Goal: Obtain resource: Obtain resource

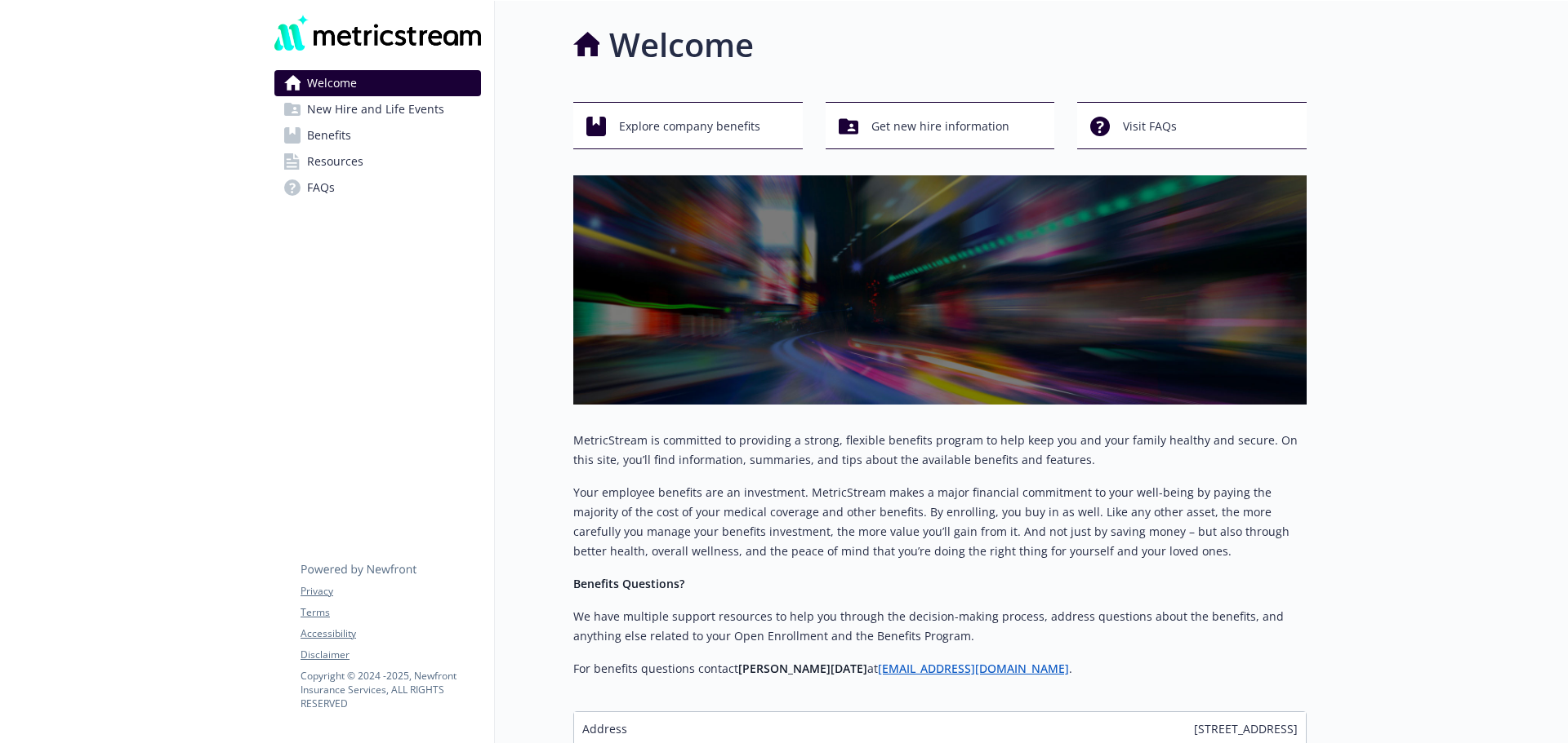
click at [343, 159] on span "Resources" at bounding box center [335, 161] width 57 height 26
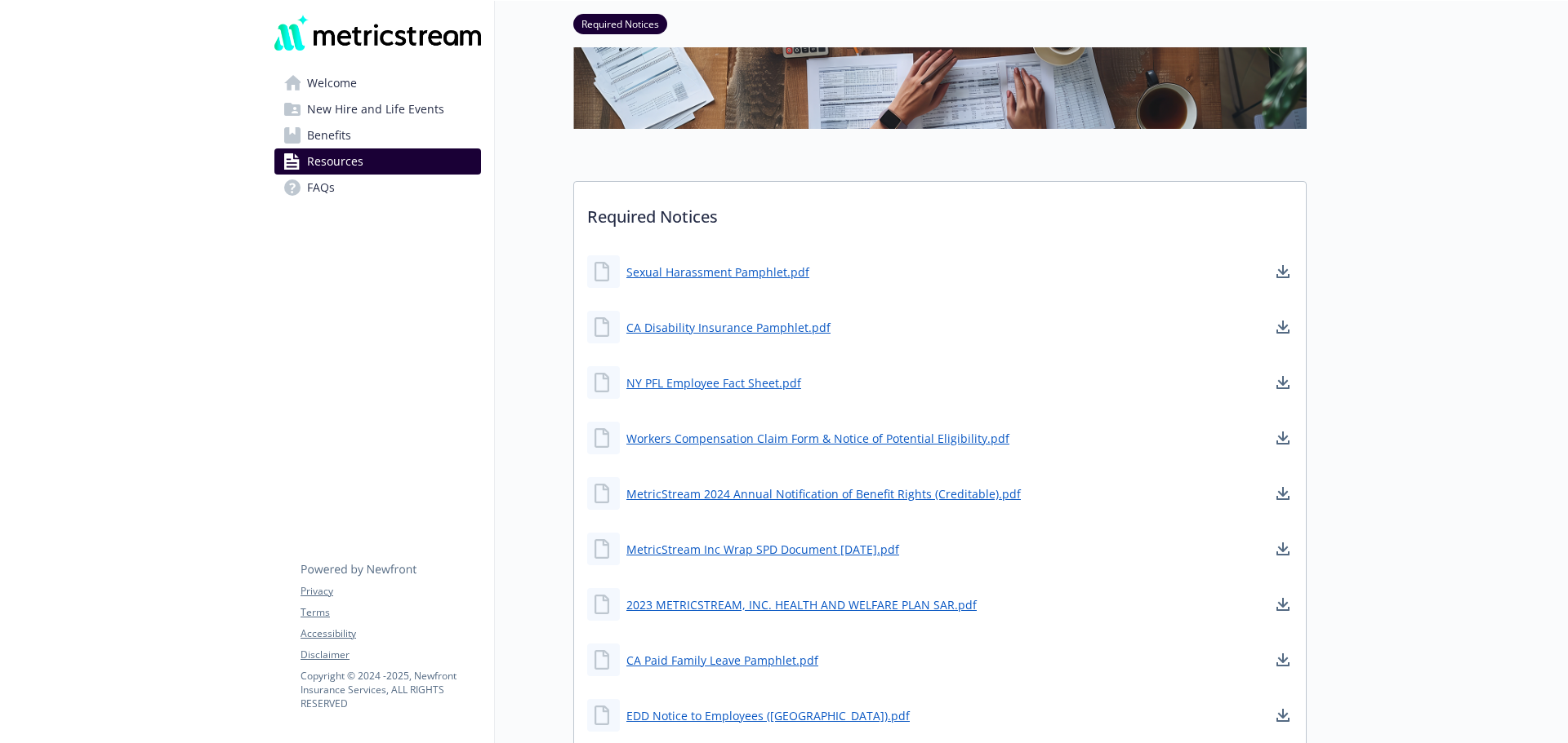
scroll to position [163, 0]
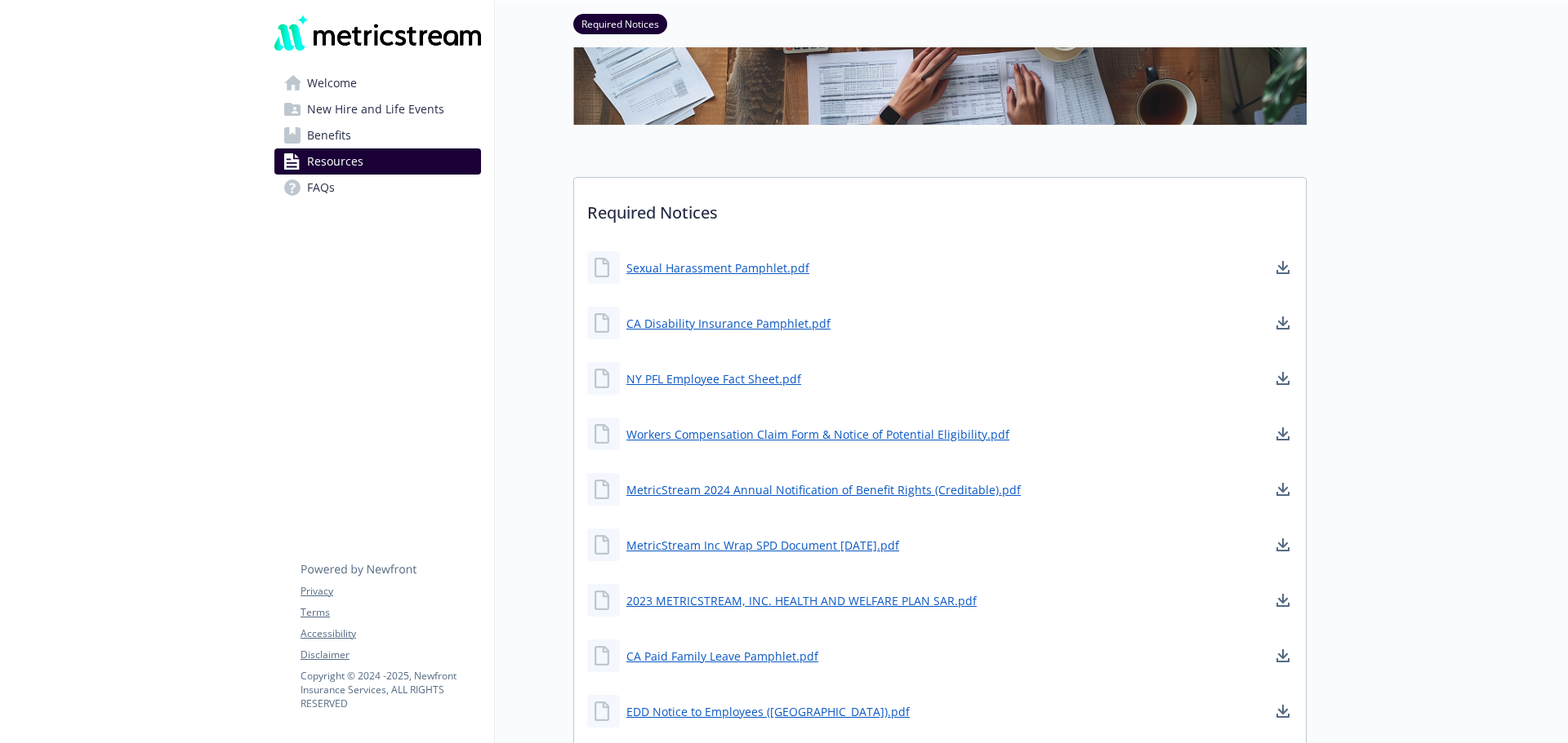
click at [345, 136] on span "Benefits" at bounding box center [328, 135] width 44 height 26
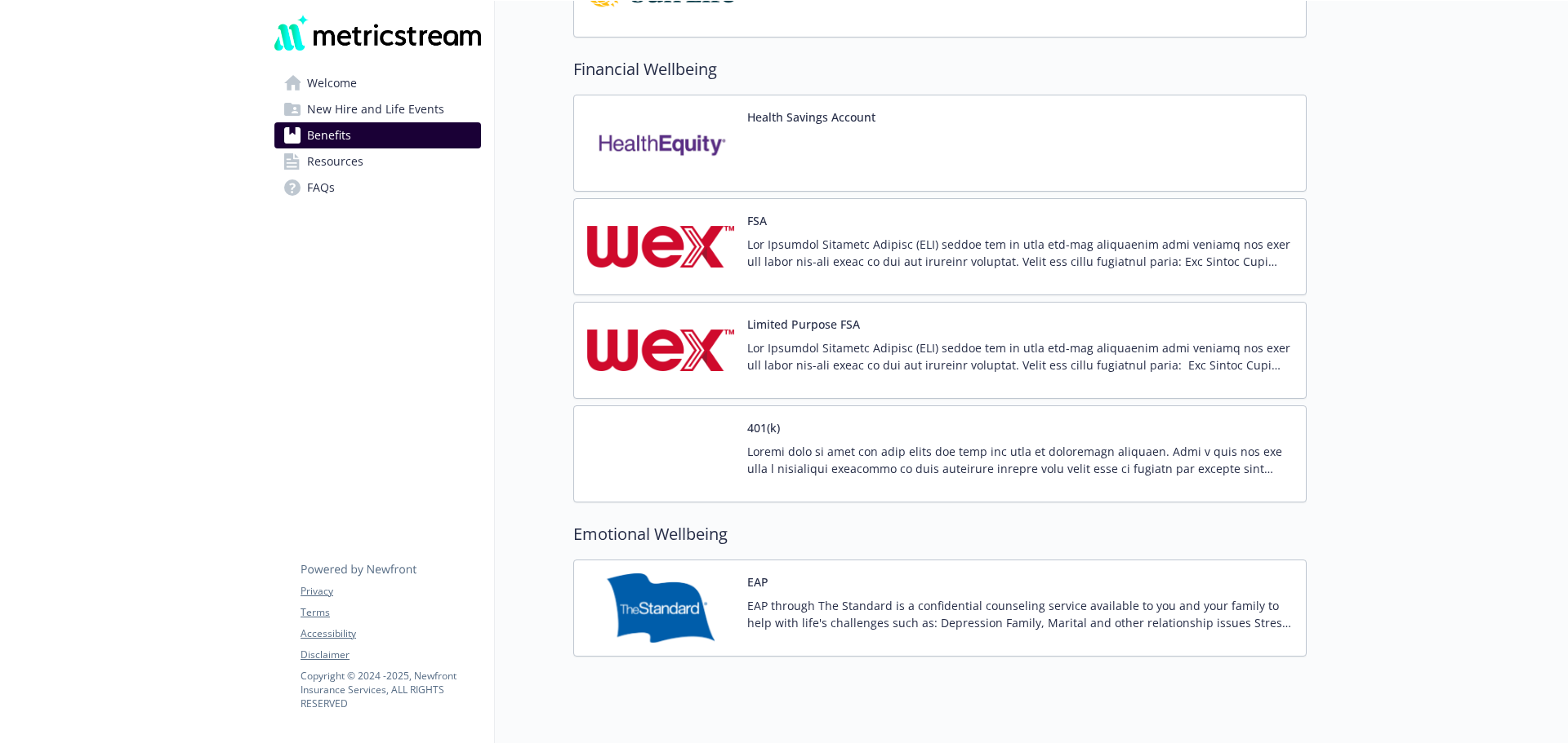
scroll to position [2061, 0]
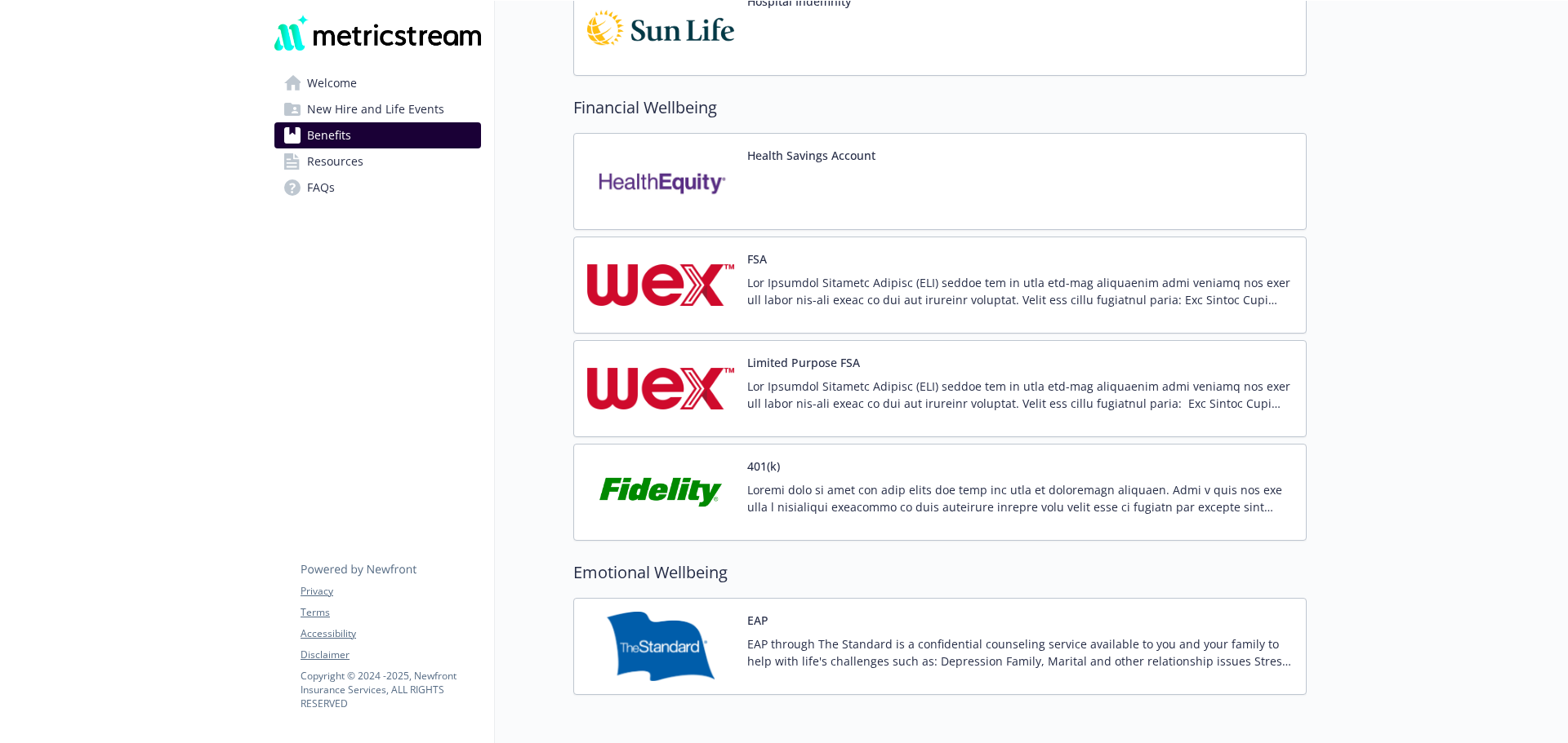
click at [336, 132] on span "Benefits" at bounding box center [328, 135] width 44 height 26
click at [332, 160] on span "Resources" at bounding box center [335, 161] width 57 height 26
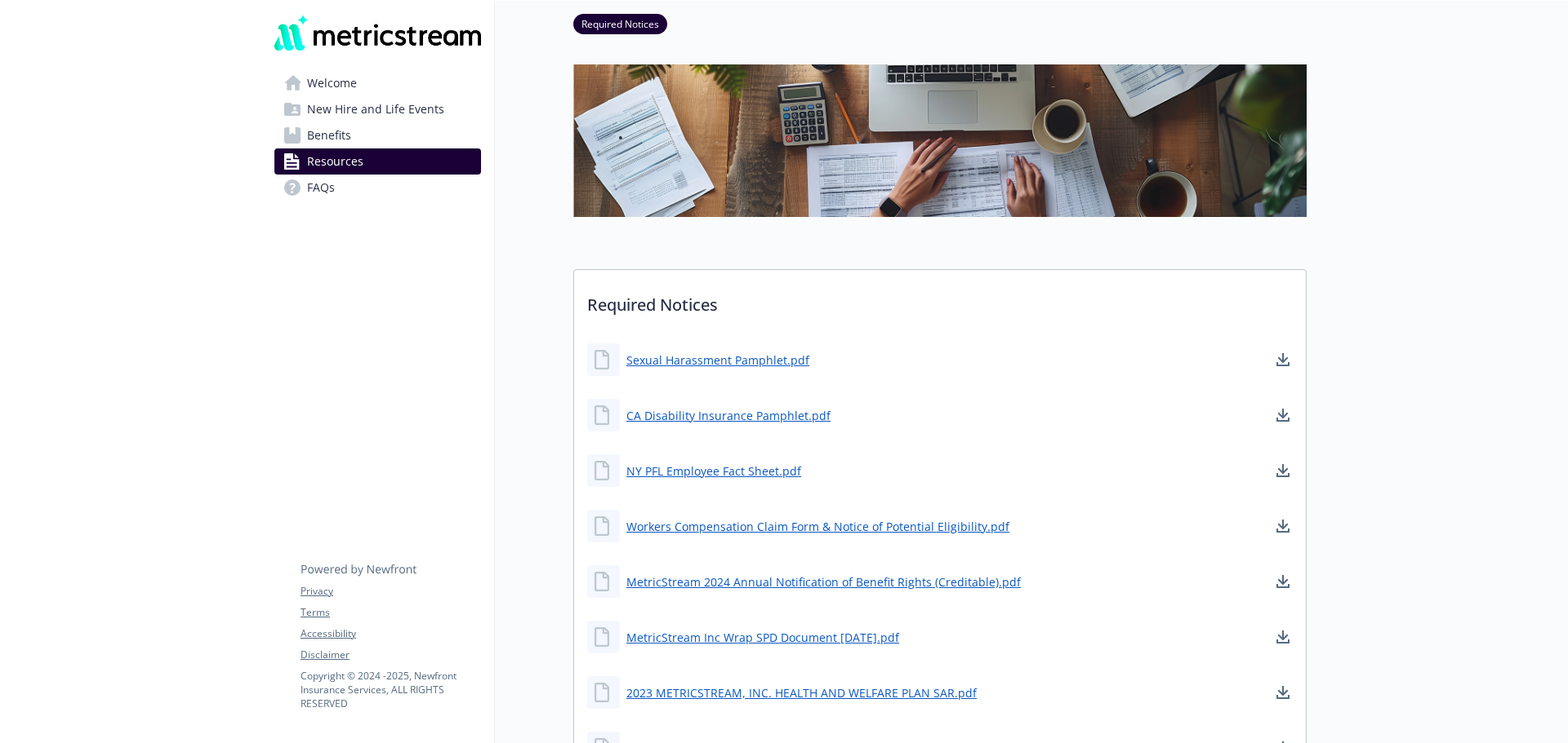
scroll to position [245, 0]
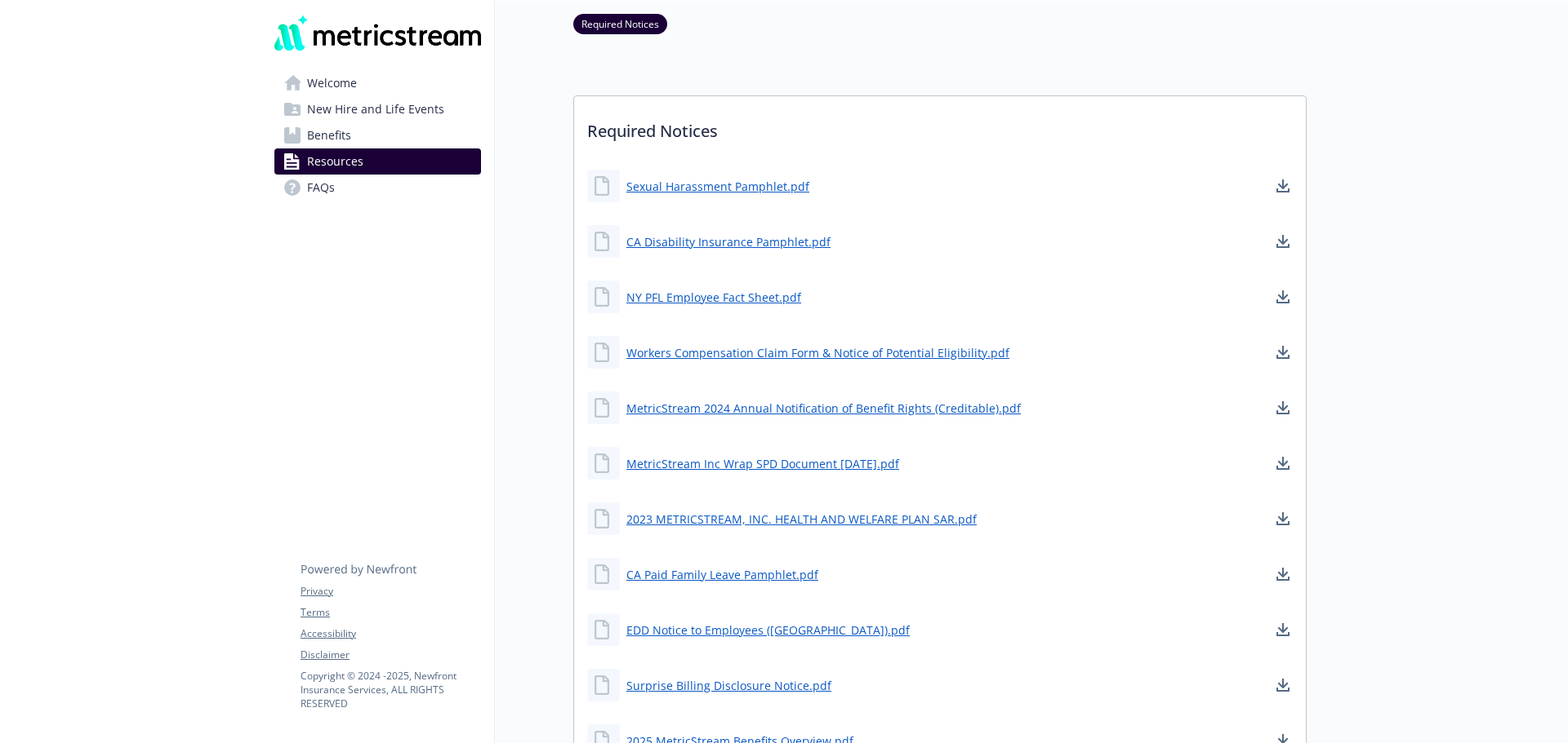
click at [346, 132] on span "Benefits" at bounding box center [328, 135] width 44 height 26
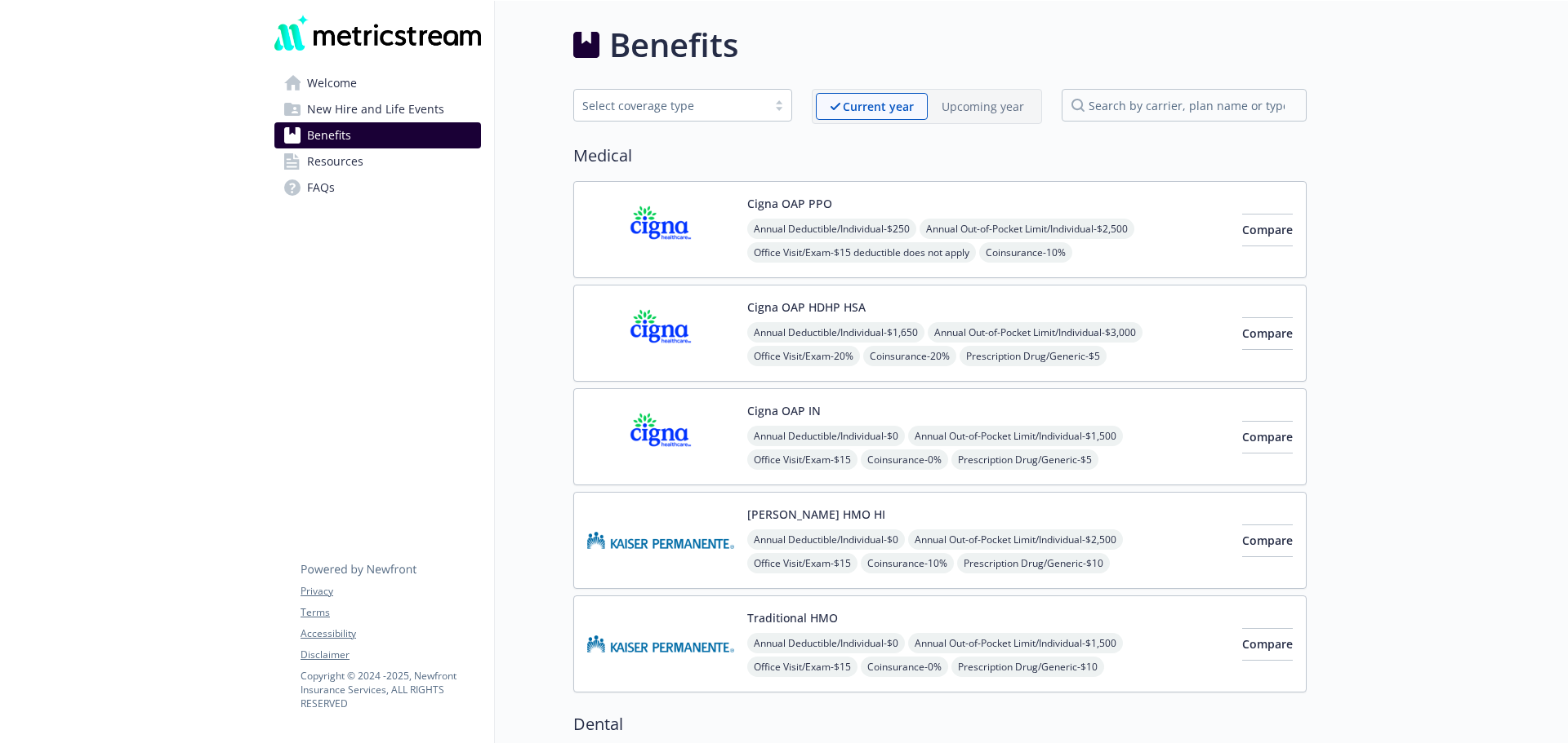
click at [339, 132] on span "Benefits" at bounding box center [328, 135] width 44 height 26
click at [343, 159] on span "Resources" at bounding box center [335, 161] width 57 height 26
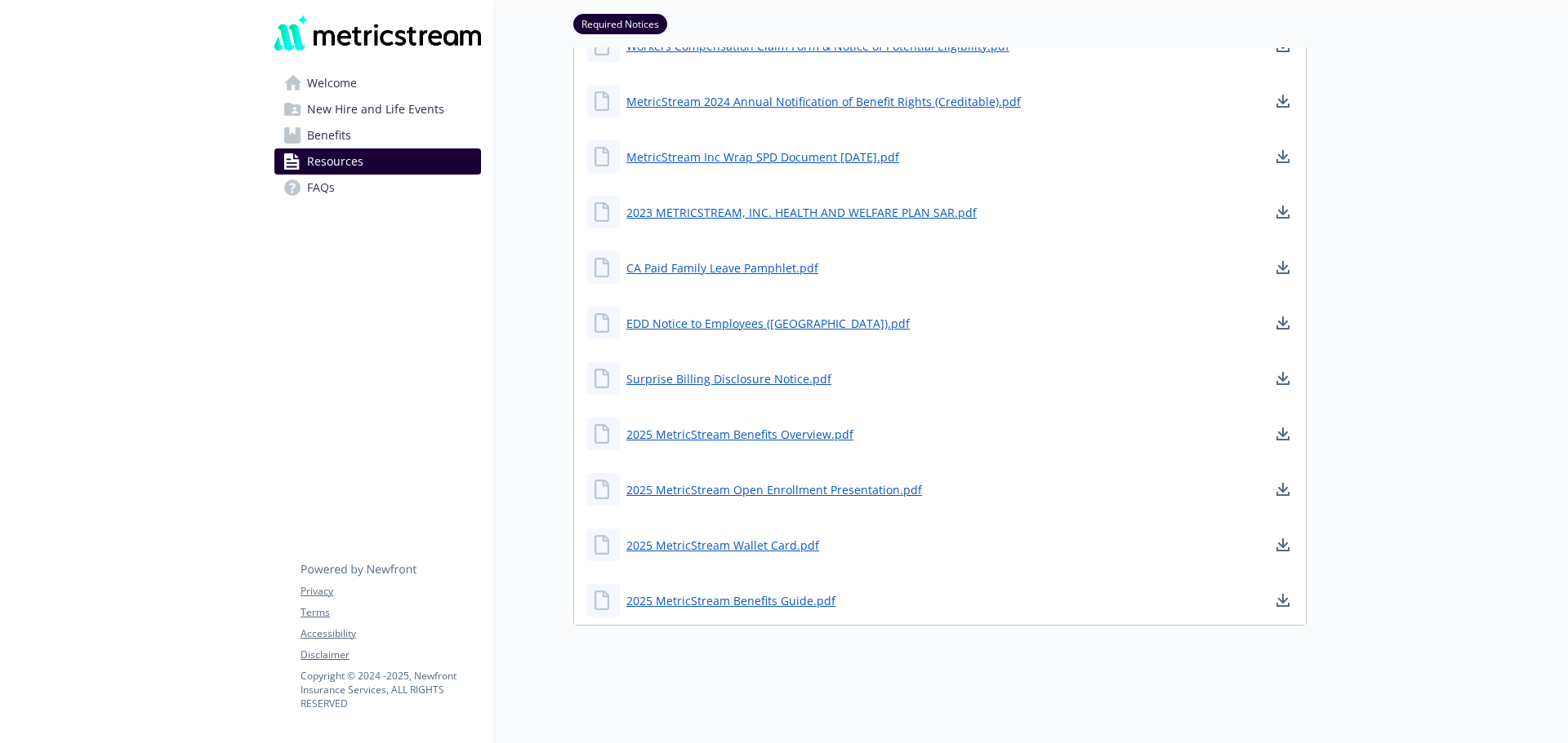
scroll to position [564, 0]
click at [744, 591] on link "2025 MetricStream Benefits Guide.pdf" at bounding box center [732, 600] width 212 height 21
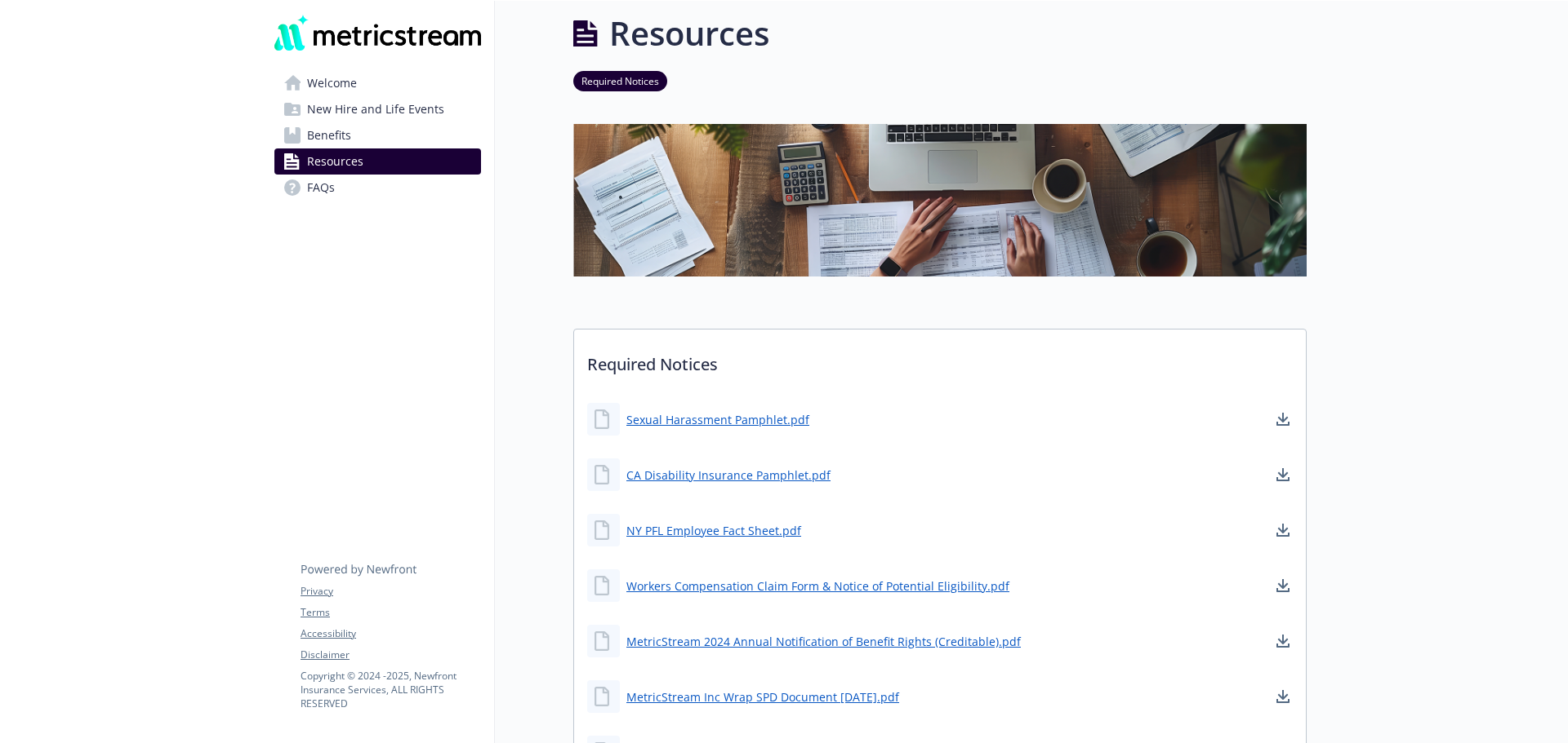
scroll to position [0, 0]
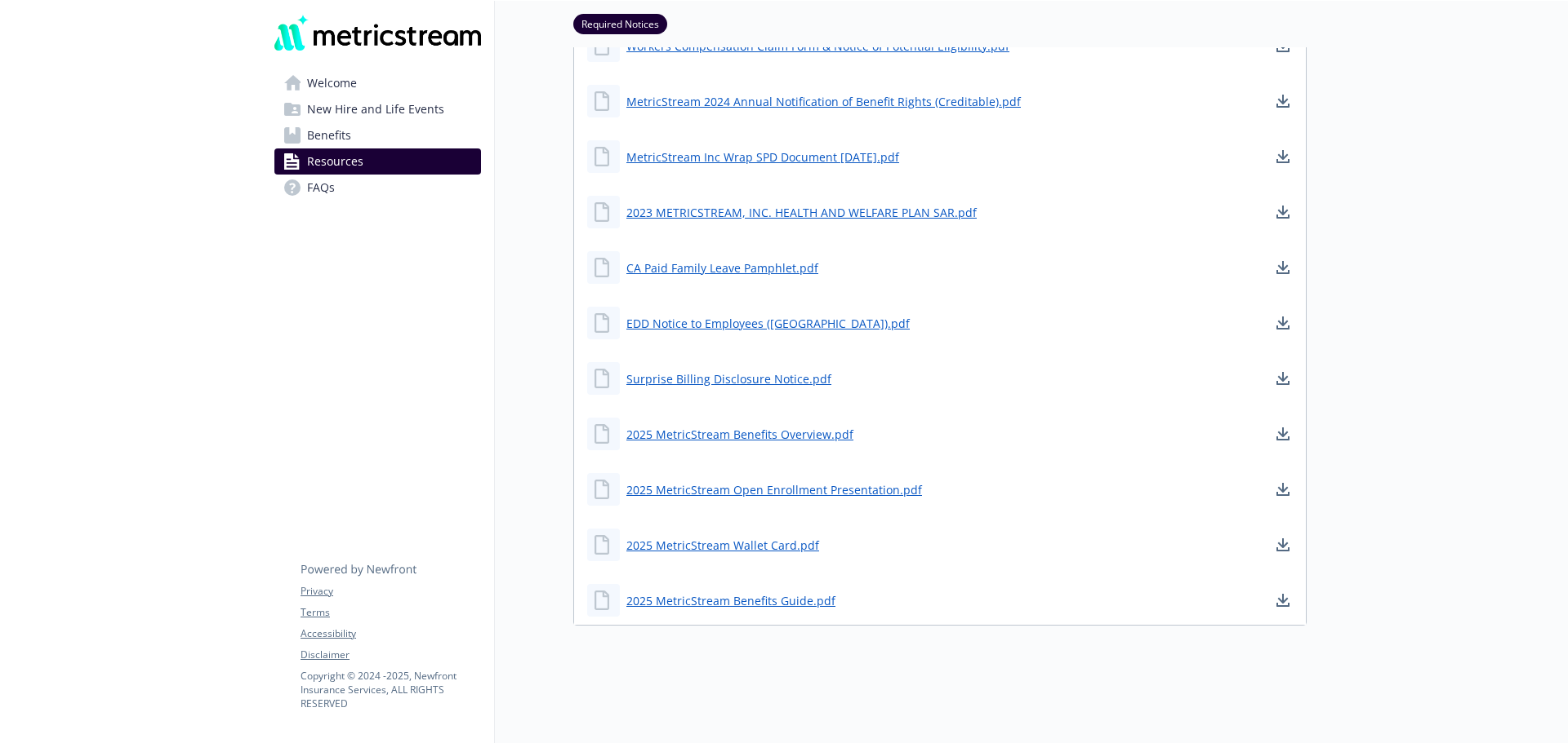
scroll to position [564, 0]
click at [739, 591] on link "2025 MetricStream Benefits Guide.pdf" at bounding box center [732, 600] width 212 height 21
